Goal: Task Accomplishment & Management: Manage account settings

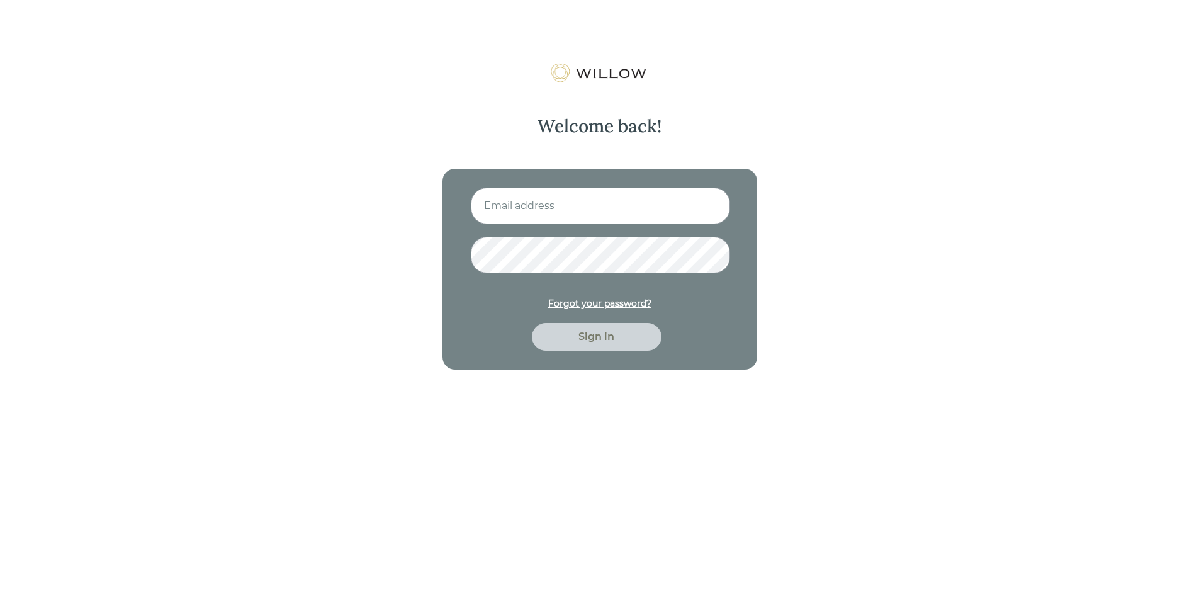
click at [630, 305] on div "Forgot your password?" at bounding box center [599, 303] width 103 height 13
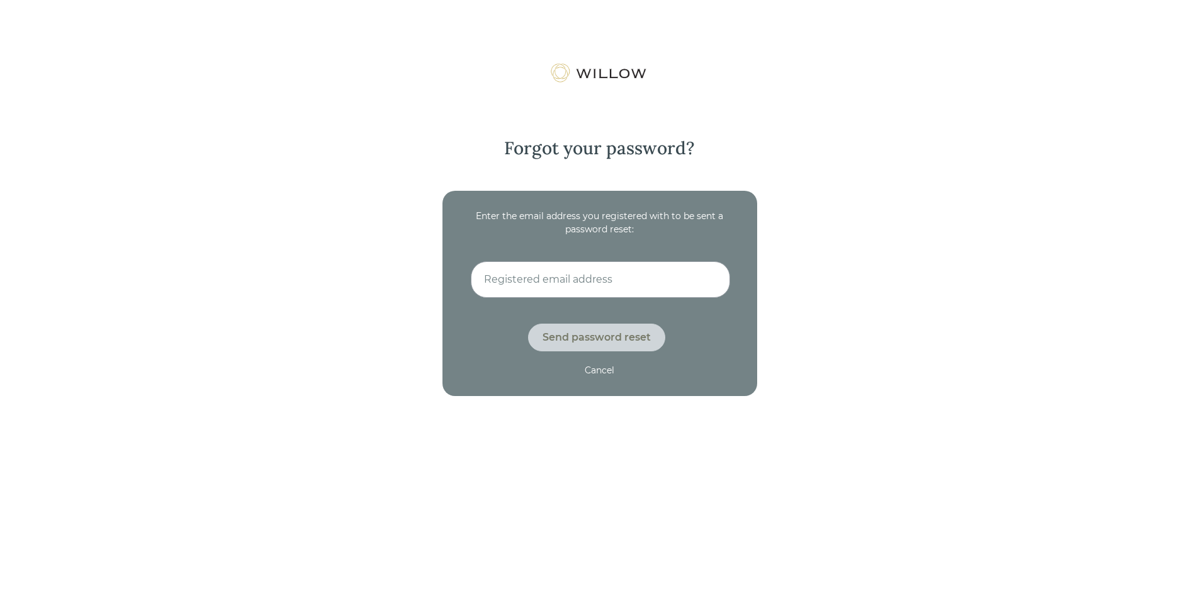
click at [546, 295] on input at bounding box center [600, 279] width 259 height 37
type input "[EMAIL_ADDRESS][DOMAIN_NAME]"
click at [571, 349] on div "Send password reset" at bounding box center [596, 338] width 137 height 28
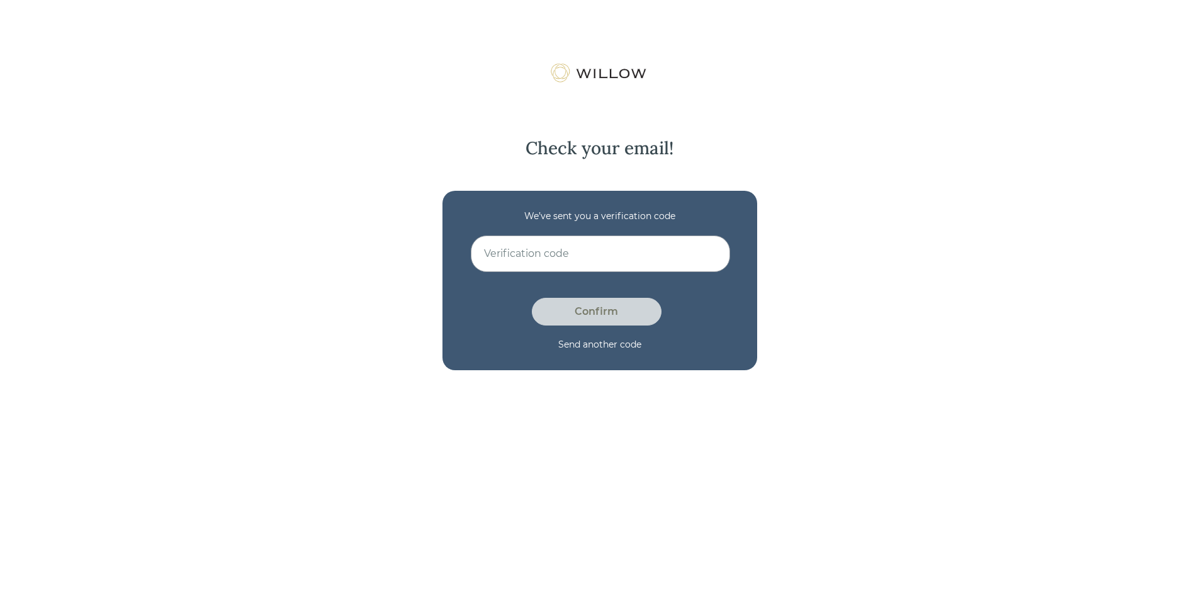
click at [615, 341] on div "Send another code" at bounding box center [599, 344] width 83 height 13
click at [584, 265] on input at bounding box center [600, 253] width 259 height 37
paste input "2R05FDLS"
type input "2R05FDLS"
click at [601, 315] on div "Confirm" at bounding box center [596, 311] width 101 height 15
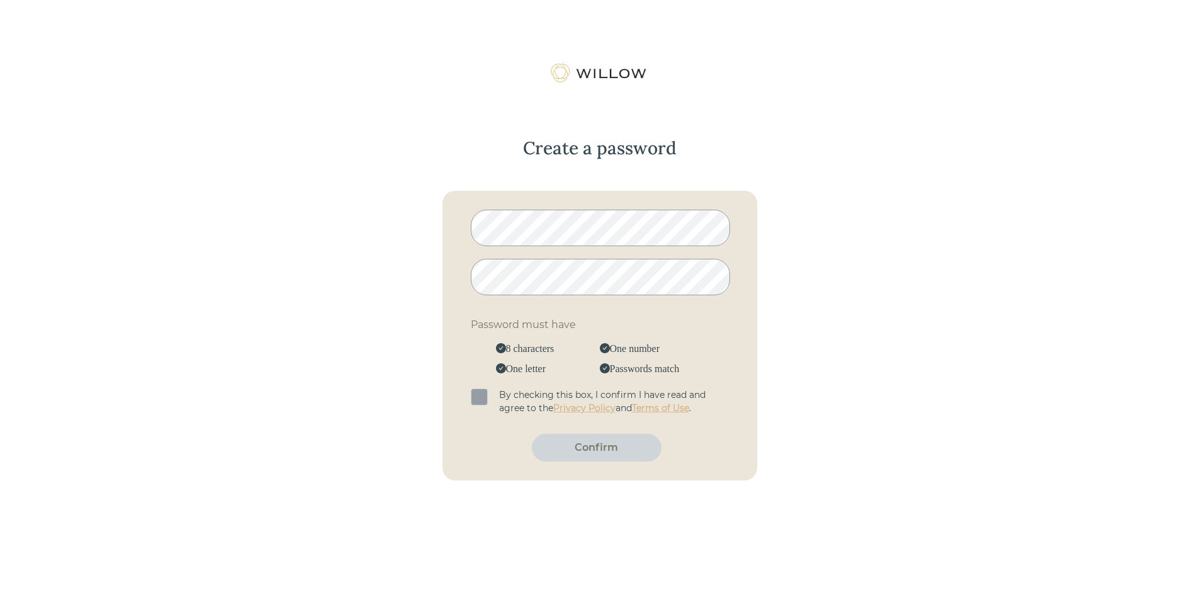
click at [484, 398] on span at bounding box center [479, 396] width 17 height 17
click at [473, 390] on input "checkbox" at bounding box center [473, 390] width 0 height 0
click at [592, 448] on div "Confirm" at bounding box center [596, 447] width 101 height 15
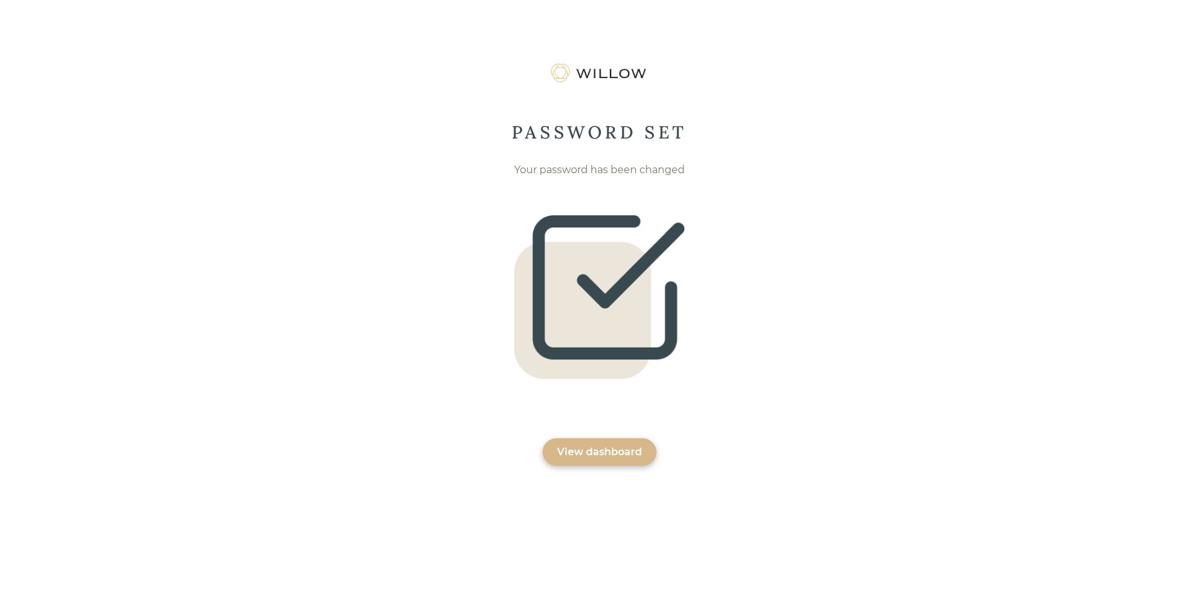
click at [595, 446] on div "View dashboard" at bounding box center [599, 451] width 85 height 15
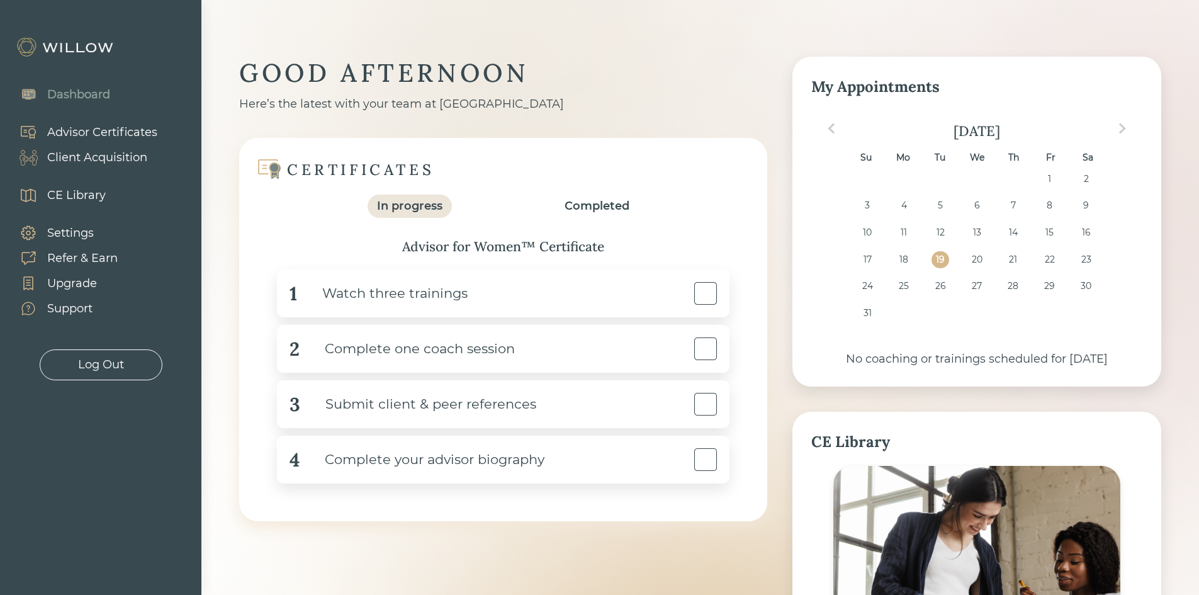
click at [780, 236] on div "GOOD AFTERNOON Here’s the latest with your team at Willow CERTIFICATES In progr…" at bounding box center [700, 453] width 922 height 792
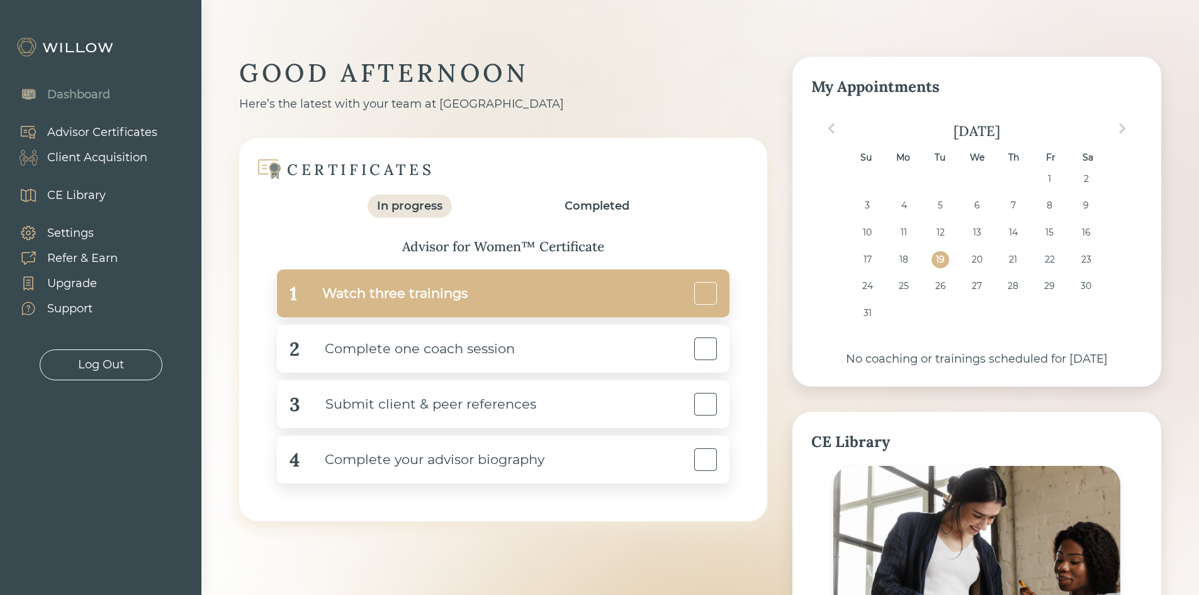
click at [597, 296] on div "1 Watch three trainings" at bounding box center [503, 293] width 453 height 48
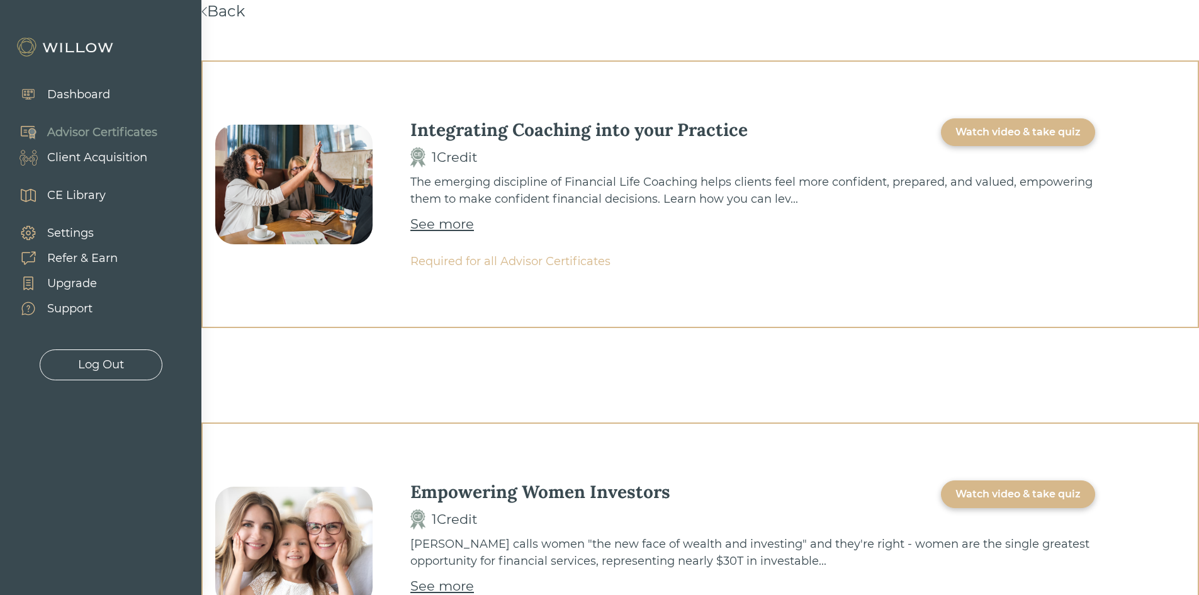
click at [1123, 239] on div "Integrating Coaching into your Practice 1 Credit Watch video & take quiz The em…" at bounding box center [700, 194] width 998 height 268
click at [441, 223] on div "See more" at bounding box center [442, 224] width 64 height 20
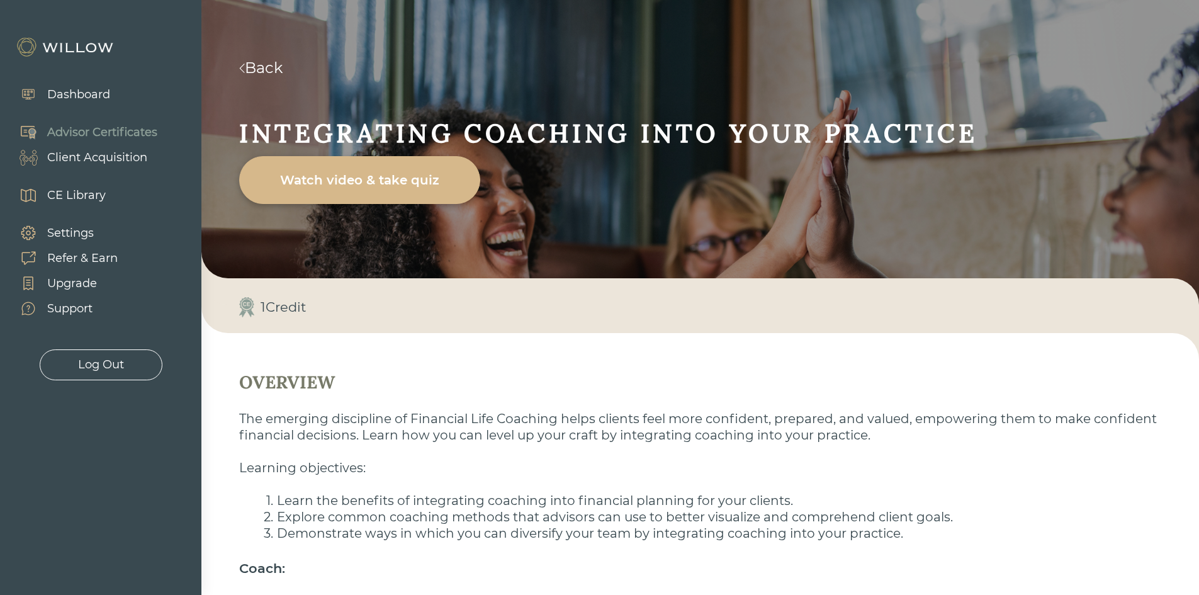
click at [1005, 428] on p "The emerging discipline of Financial Life Coaching helps clients feel more conf…" at bounding box center [700, 426] width 922 height 33
click at [246, 70] on link "Back" at bounding box center [260, 68] width 43 height 18
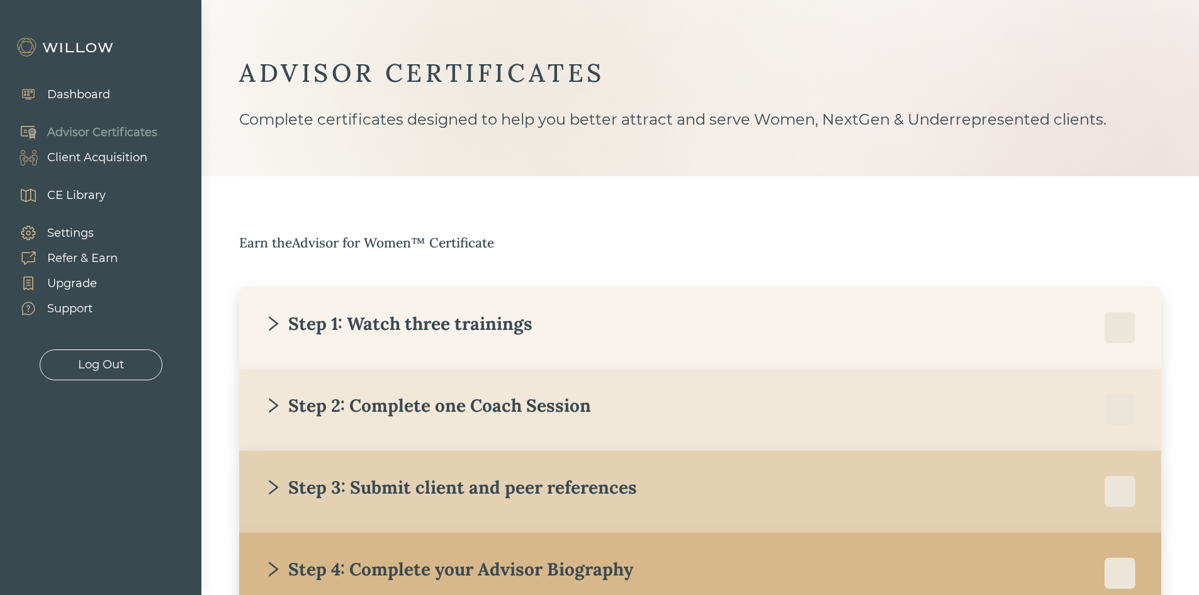
click at [592, 220] on div "ADVISOR CERTIFICATES Complete certificates designed to help you better attract …" at bounding box center [700, 336] width 922 height 558
